Goal: Information Seeking & Learning: Learn about a topic

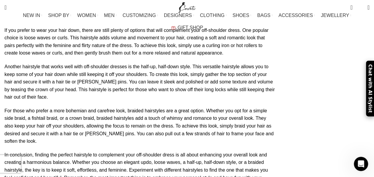
scroll to position [2345, 0]
drag, startPoint x: 246, startPoint y: 110, endPoint x: 223, endPoint y: 123, distance: 25.7
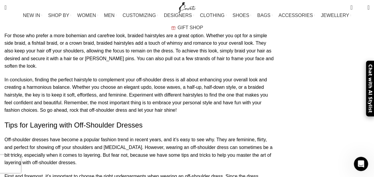
scroll to position [2434, 0]
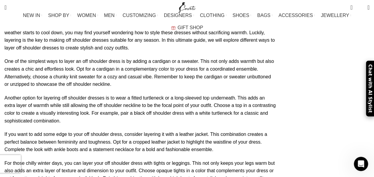
scroll to position [889, 0]
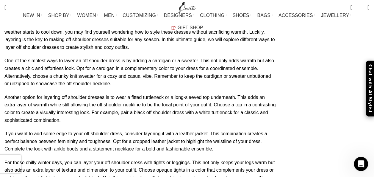
drag, startPoint x: 151, startPoint y: 103, endPoint x: 165, endPoint y: 118, distance: 21.1
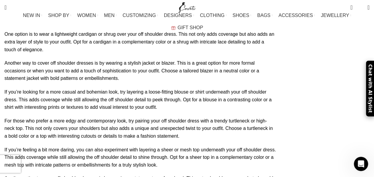
scroll to position [556, 0]
